Goal: Task Accomplishment & Management: Use online tool/utility

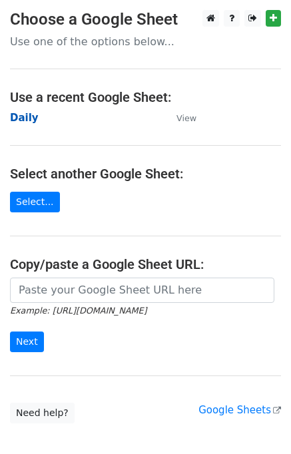
click at [31, 121] on strong "Daily" at bounding box center [24, 118] width 29 height 12
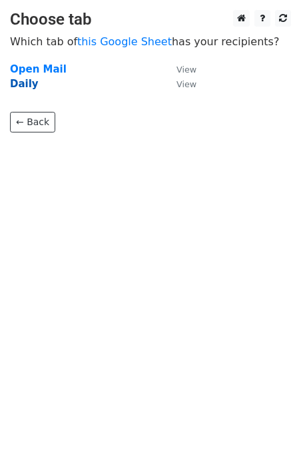
click at [24, 86] on strong "Daily" at bounding box center [24, 84] width 29 height 12
click at [21, 85] on strong "Daily" at bounding box center [24, 84] width 29 height 12
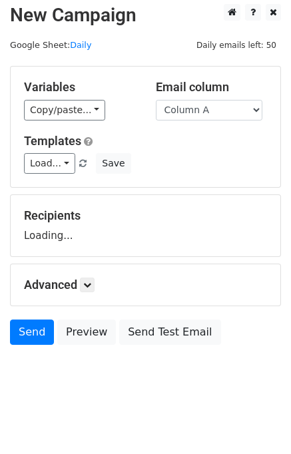
scroll to position [8, 0]
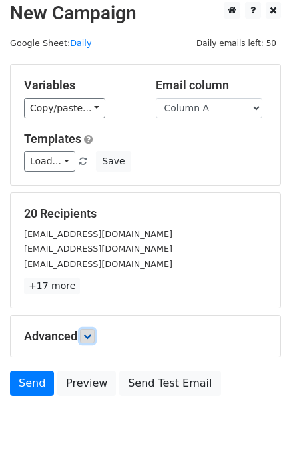
click at [95, 336] on link at bounding box center [87, 336] width 15 height 15
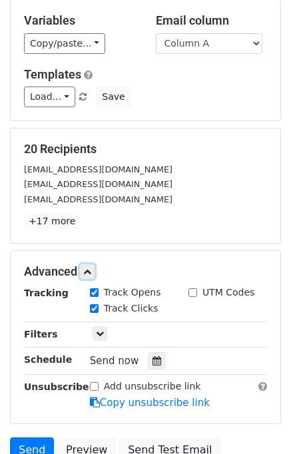
scroll to position [161, 0]
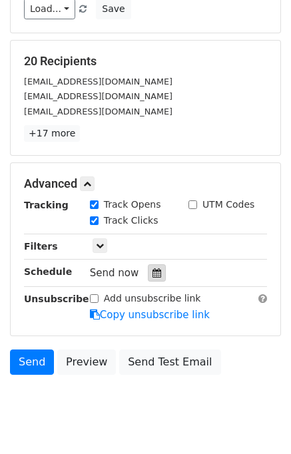
click at [157, 270] on div at bounding box center [157, 272] width 18 height 17
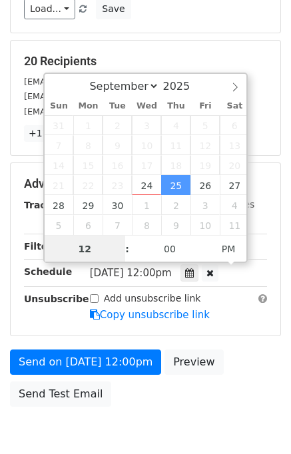
scroll to position [0, 0]
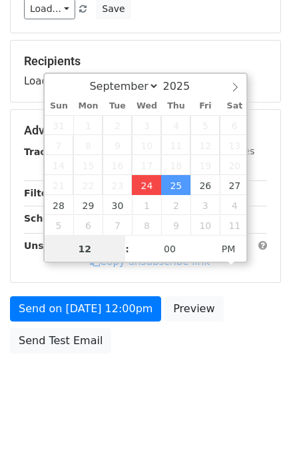
type input "2025-09-24 15:33"
type input "03"
type input "33"
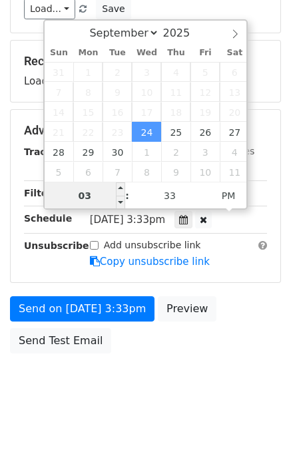
type input "030"
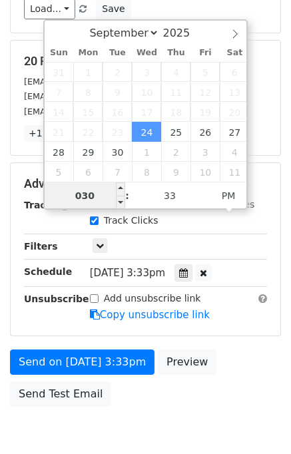
click at [98, 192] on input "030" at bounding box center [85, 196] width 81 height 27
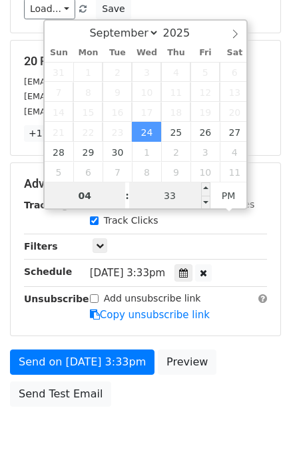
type input "04"
type input "2025-09-24 16:33"
click at [160, 203] on input "33" at bounding box center [169, 196] width 81 height 27
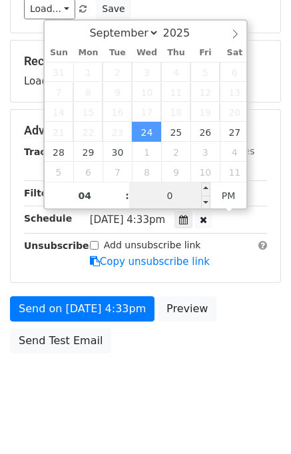
type input "00"
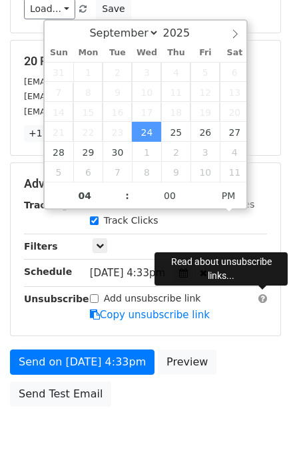
type input "2025-09-24 16:00"
click at [258, 310] on div "Add unsubscribe link Copy unsubscribe link" at bounding box center [178, 307] width 197 height 31
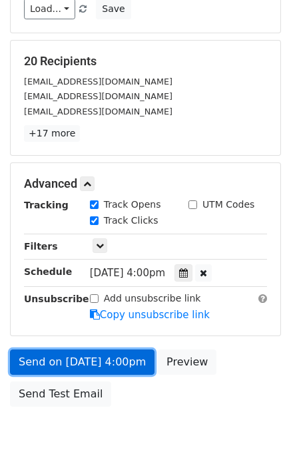
click at [105, 362] on link "Send on Sep 24 at 4:00pm" at bounding box center [82, 362] width 145 height 25
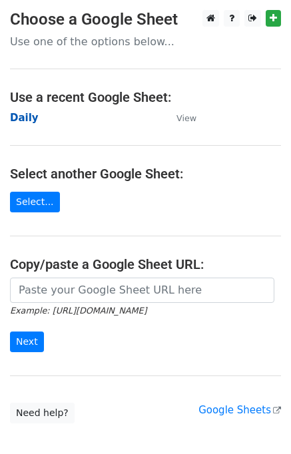
click at [28, 118] on strong "Daily" at bounding box center [24, 118] width 29 height 12
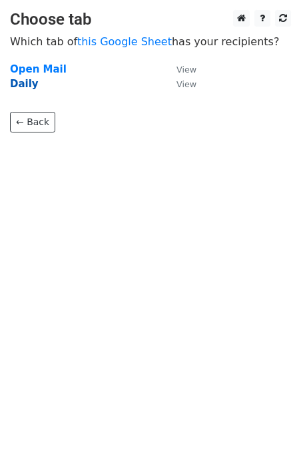
click at [22, 89] on strong "Daily" at bounding box center [24, 84] width 29 height 12
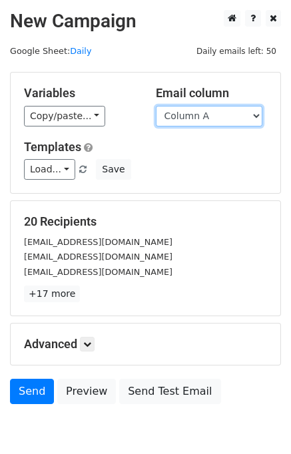
click at [210, 119] on select "Column A Column B Column C" at bounding box center [209, 116] width 107 height 21
select select "Column B"
click at [156, 106] on select "Column A Column B Column C" at bounding box center [209, 116] width 107 height 21
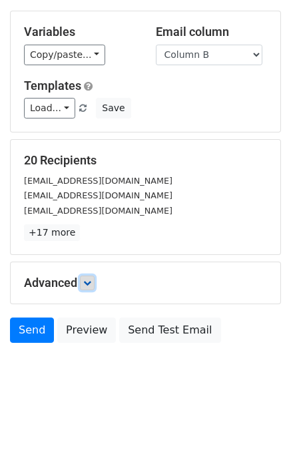
click at [91, 279] on icon at bounding box center [87, 283] width 8 height 8
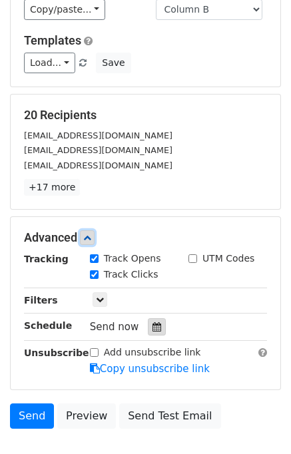
scroll to position [157, 0]
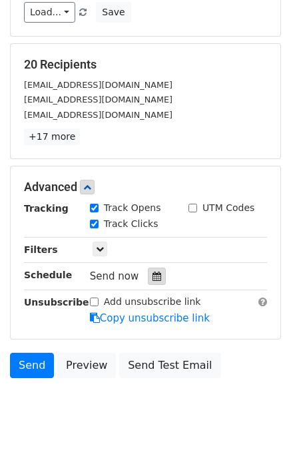
click at [153, 274] on icon at bounding box center [157, 276] width 9 height 9
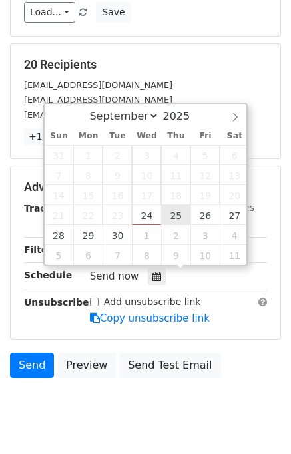
type input "2025-09-25 12:00"
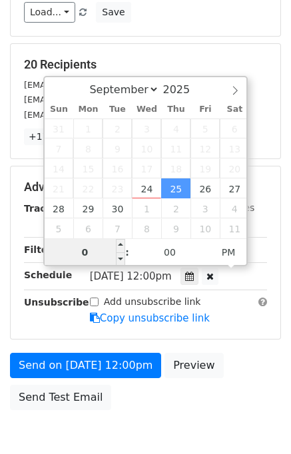
type input "05"
type input "2025-09-25 17:00"
click at [233, 370] on div "Send on Sep 25 at 12:00pm Preview Send Test Email" at bounding box center [145, 385] width 291 height 64
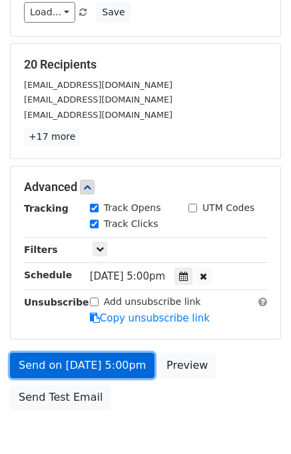
click at [107, 358] on link "Send on Sep 25 at 5:00pm" at bounding box center [82, 365] width 145 height 25
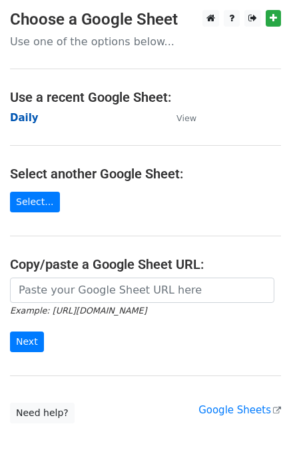
click at [26, 118] on strong "Daily" at bounding box center [24, 118] width 29 height 12
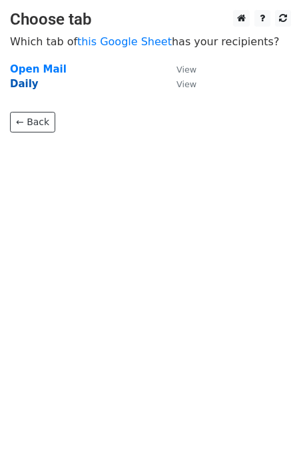
click at [24, 85] on strong "Daily" at bounding box center [24, 84] width 29 height 12
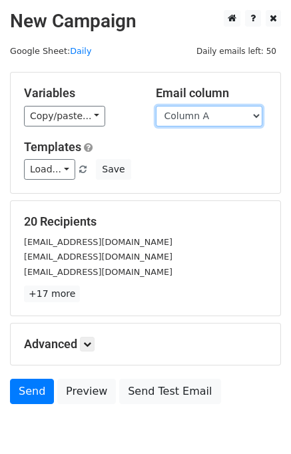
click at [196, 121] on select "Column A Column B Column C" at bounding box center [209, 116] width 107 height 21
select select "Column C"
click at [156, 106] on select "Column A Column B Column C" at bounding box center [209, 116] width 107 height 21
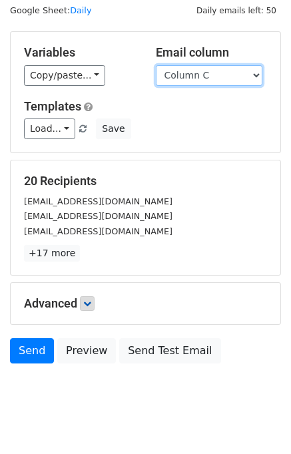
scroll to position [61, 0]
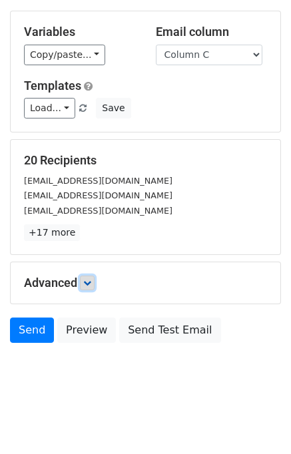
click at [89, 282] on icon at bounding box center [87, 283] width 8 height 8
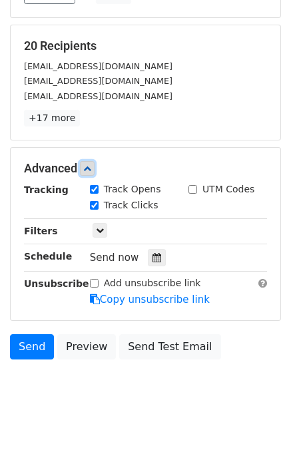
scroll to position [179, 0]
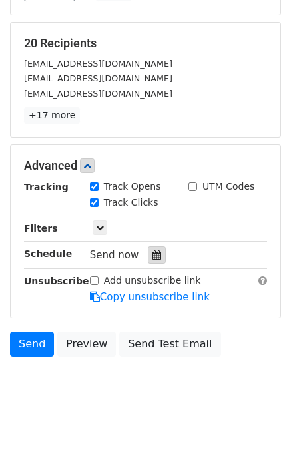
click at [153, 254] on icon at bounding box center [157, 254] width 9 height 9
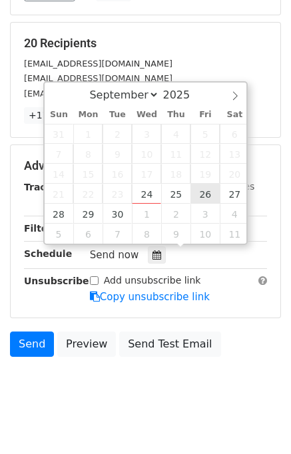
type input "2025-09-26 12:00"
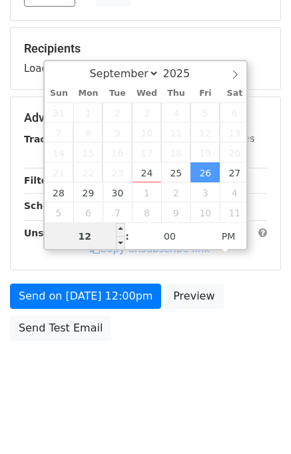
scroll to position [170, 0]
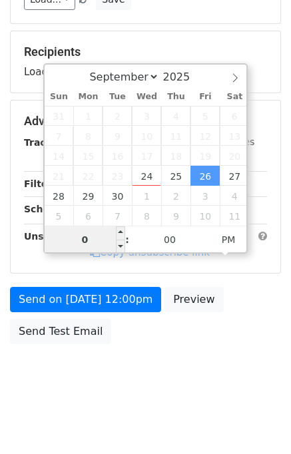
type input "06"
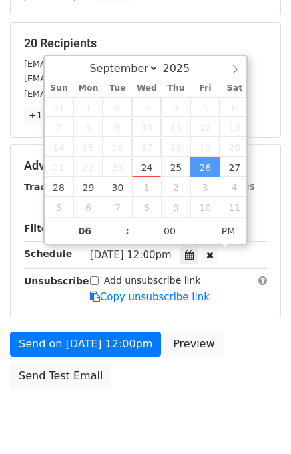
type input "2025-09-26 18:00"
click at [221, 312] on div "Advanced Tracking Track Opens UTM Codes Track Clicks Filters Only include sprea…" at bounding box center [146, 231] width 270 height 173
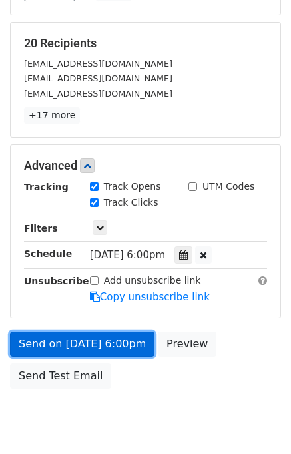
click at [93, 342] on link "Send on Sep 26 at 6:00pm" at bounding box center [82, 344] width 145 height 25
